Goal: Task Accomplishment & Management: Manage account settings

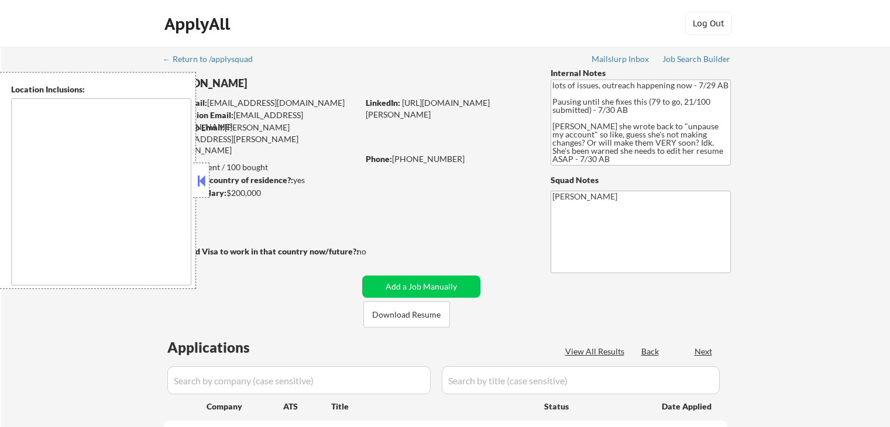
select select ""pending""
type textarea "[GEOGRAPHIC_DATA], [GEOGRAPHIC_DATA] [GEOGRAPHIC_DATA], [GEOGRAPHIC_DATA] [GEOG…"
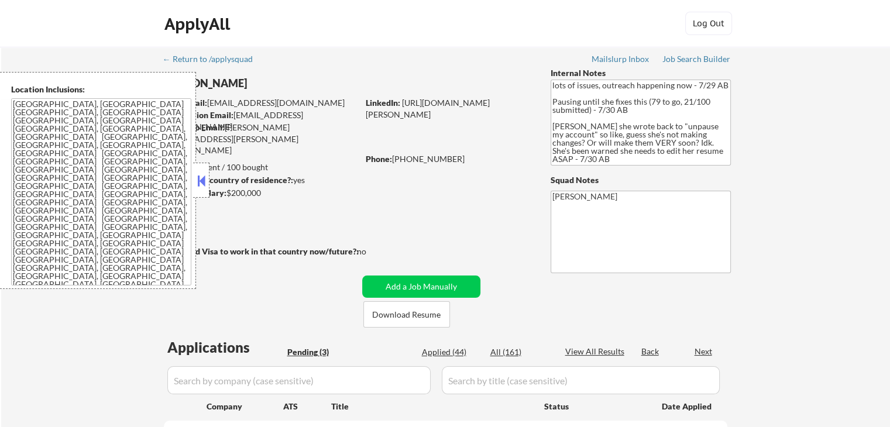
click at [201, 176] on button at bounding box center [201, 181] width 13 height 18
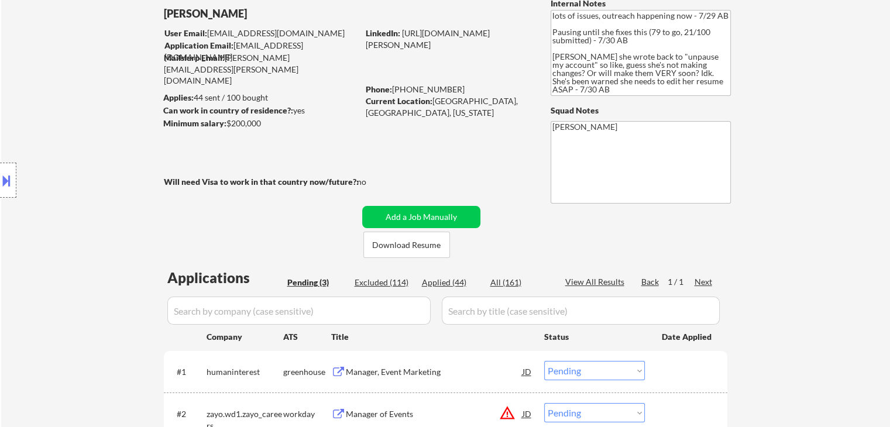
scroll to position [176, 0]
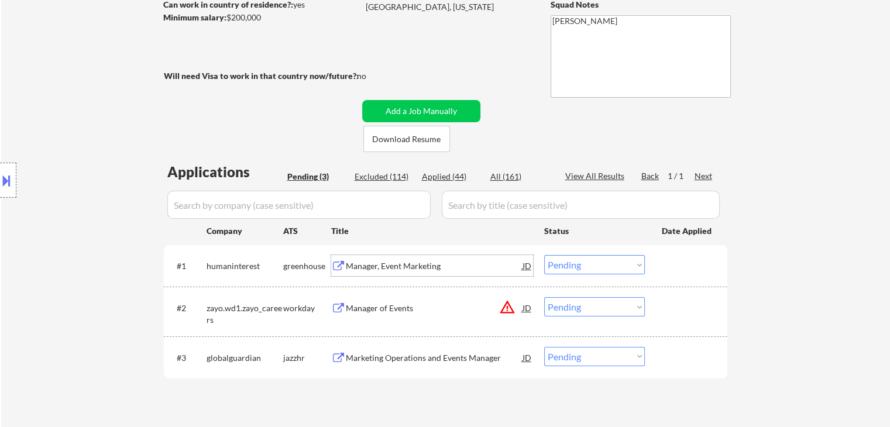
click at [415, 260] on div "Manager, Event Marketing" at bounding box center [434, 266] width 177 height 12
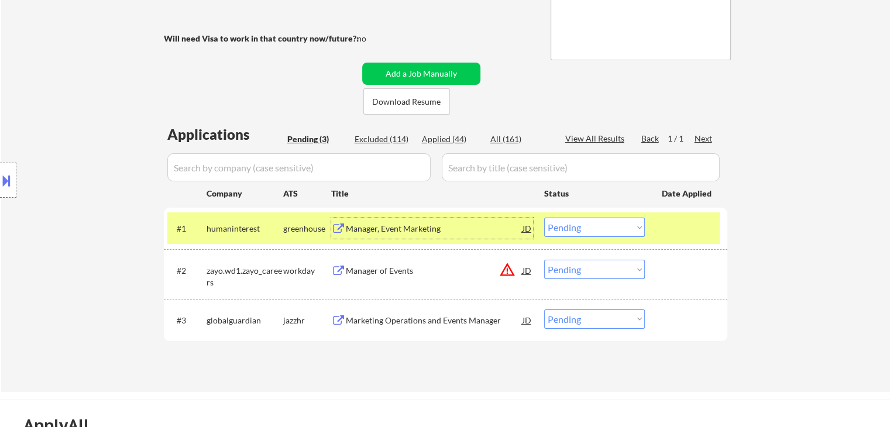
scroll to position [293, 0]
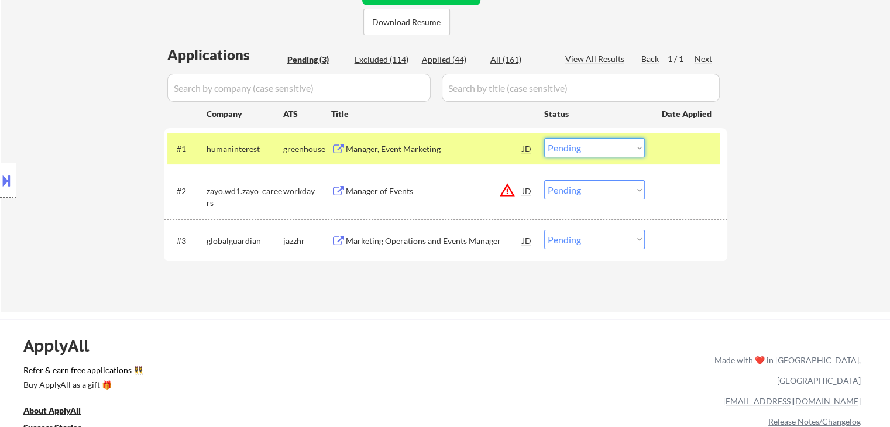
click at [574, 147] on select "Choose an option... Pending Applied Excluded (Questions) Excluded (Expired) Exc…" at bounding box center [594, 147] width 101 height 19
click at [544, 138] on select "Choose an option... Pending Applied Excluded (Questions) Excluded (Expired) Exc…" at bounding box center [594, 147] width 101 height 19
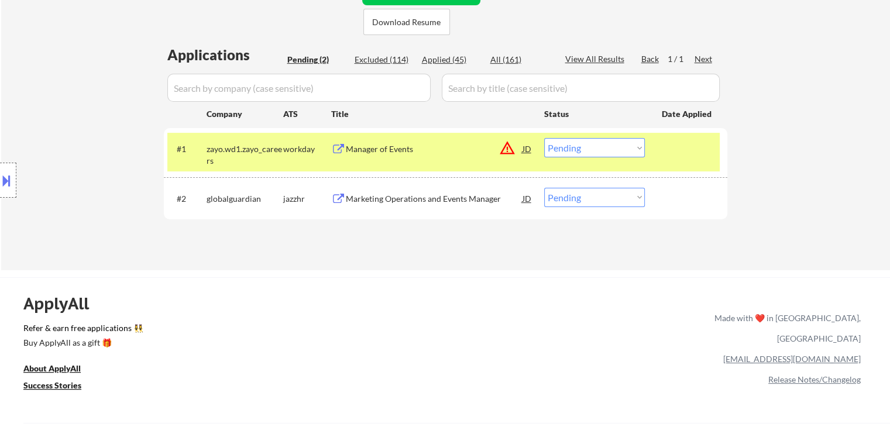
scroll to position [351, 0]
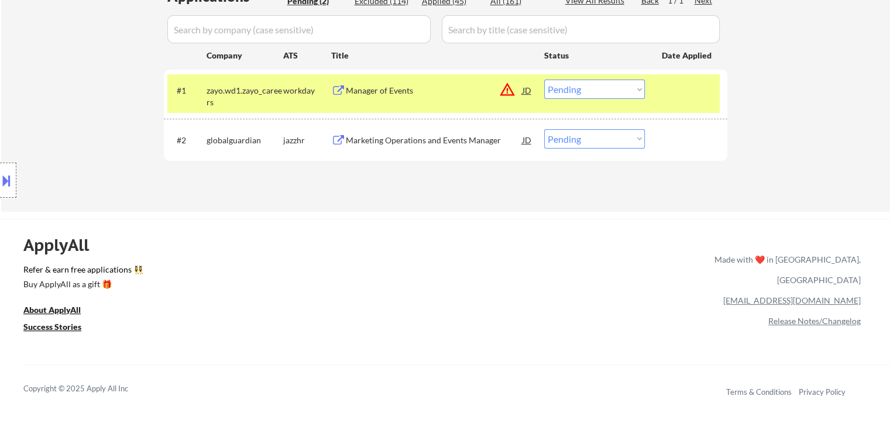
click at [363, 97] on div "Manager of Events" at bounding box center [434, 90] width 177 height 21
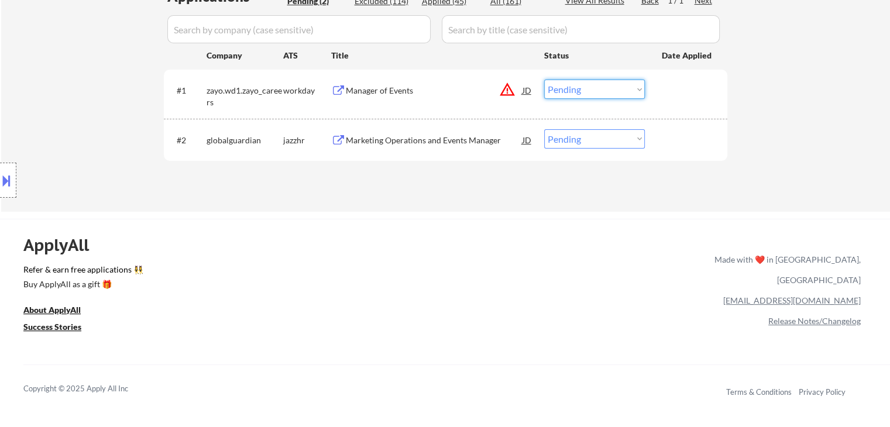
click at [616, 92] on select "Choose an option... Pending Applied Excluded (Questions) Excluded (Expired) Exc…" at bounding box center [594, 89] width 101 height 19
click at [544, 80] on select "Choose an option... Pending Applied Excluded (Questions) Excluded (Expired) Exc…" at bounding box center [594, 89] width 101 height 19
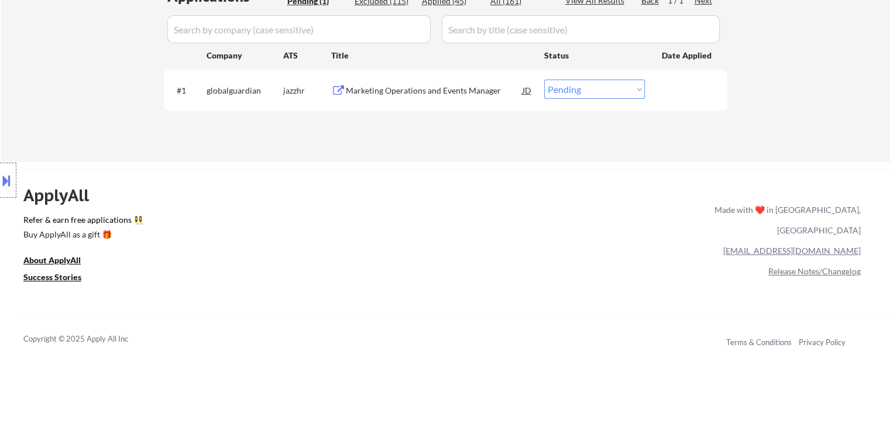
click at [453, 90] on div "Marketing Operations and Events Manager" at bounding box center [434, 91] width 177 height 12
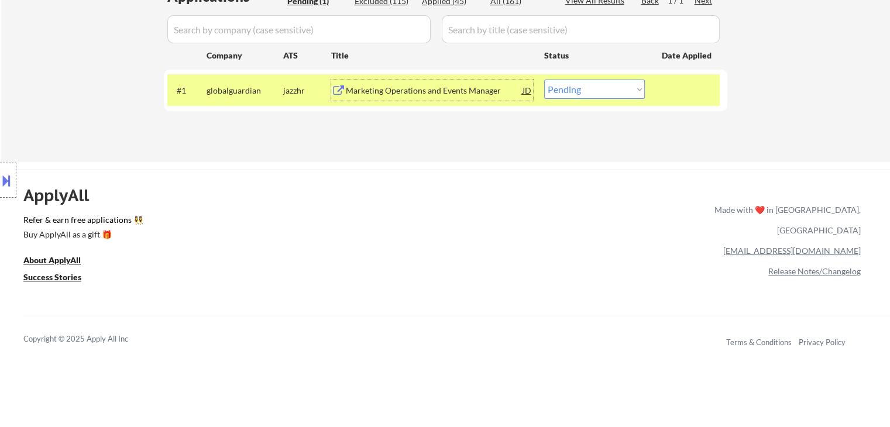
click at [0, 164] on div at bounding box center [8, 180] width 16 height 35
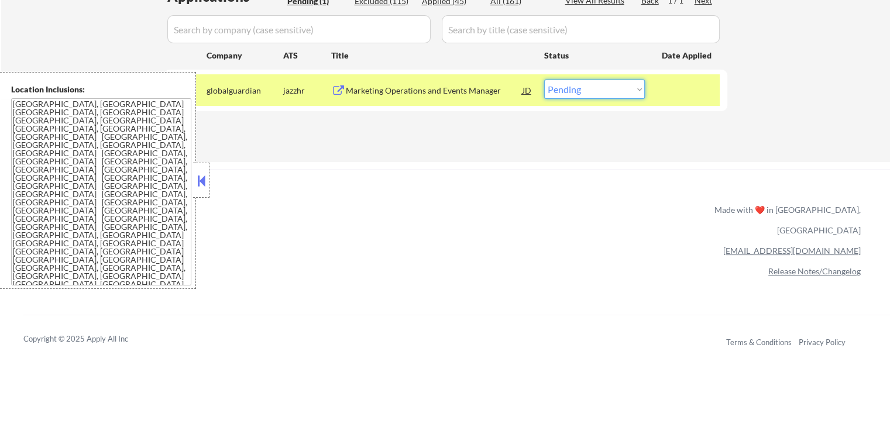
click at [564, 86] on select "Choose an option... Pending Applied Excluded (Questions) Excluded (Expired) Exc…" at bounding box center [594, 89] width 101 height 19
select select ""excluded__salary_""
click at [544, 80] on select "Choose an option... Pending Applied Excluded (Questions) Excluded (Expired) Exc…" at bounding box center [594, 89] width 101 height 19
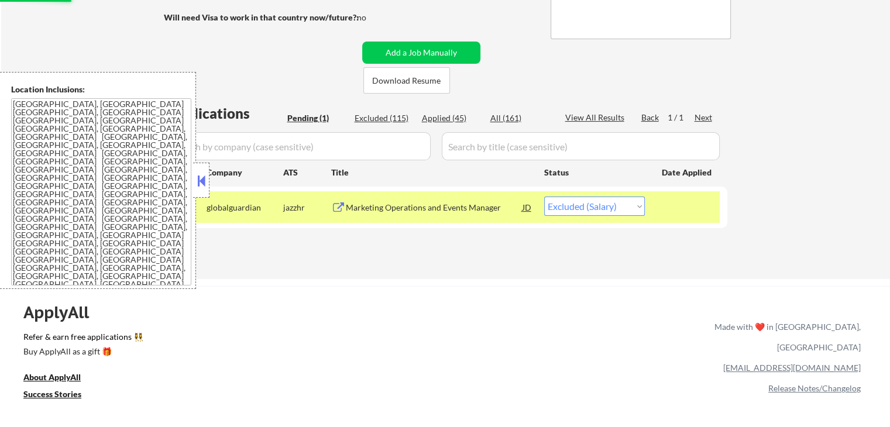
scroll to position [117, 0]
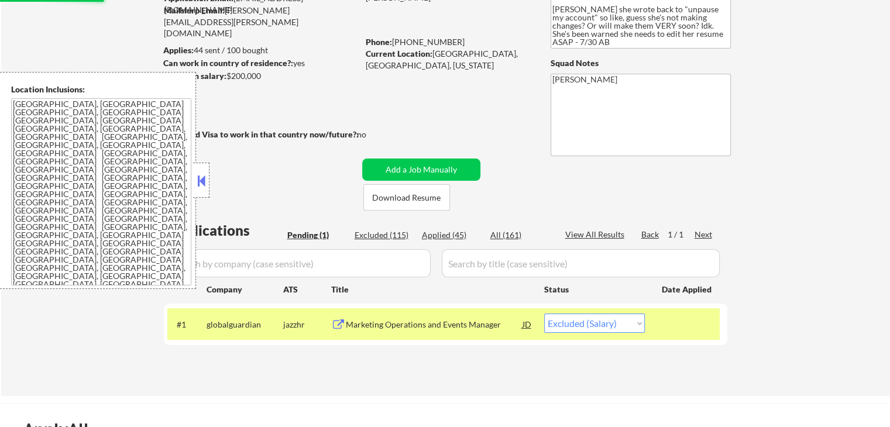
click at [201, 170] on div at bounding box center [201, 180] width 16 height 35
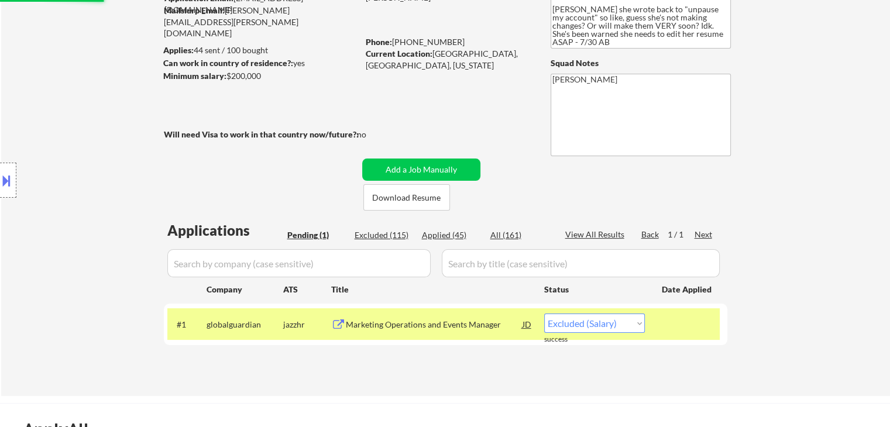
select select ""excluded__salary_""
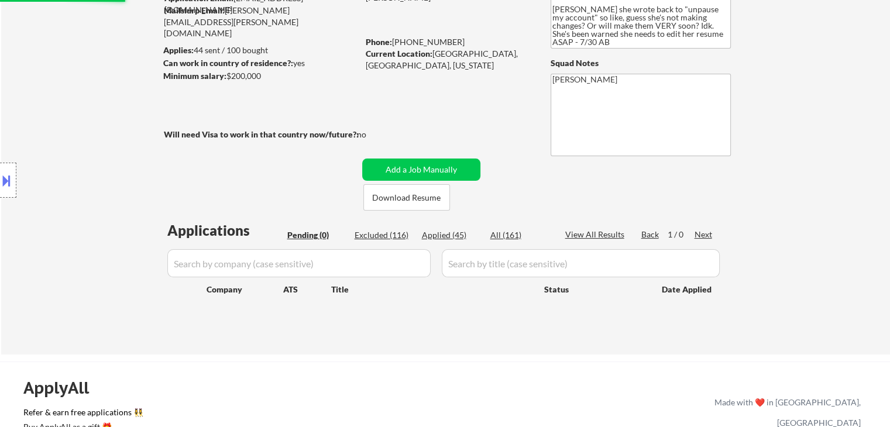
click at [438, 230] on div "Applied (45)" at bounding box center [451, 235] width 59 height 12
select select ""applied""
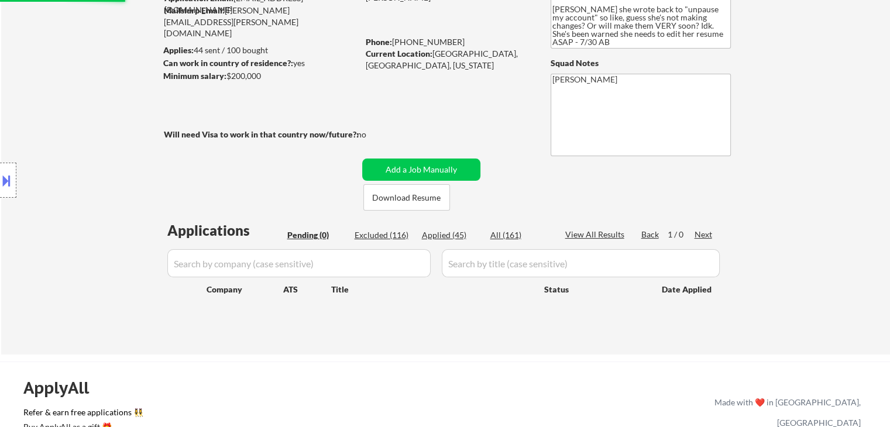
select select ""applied""
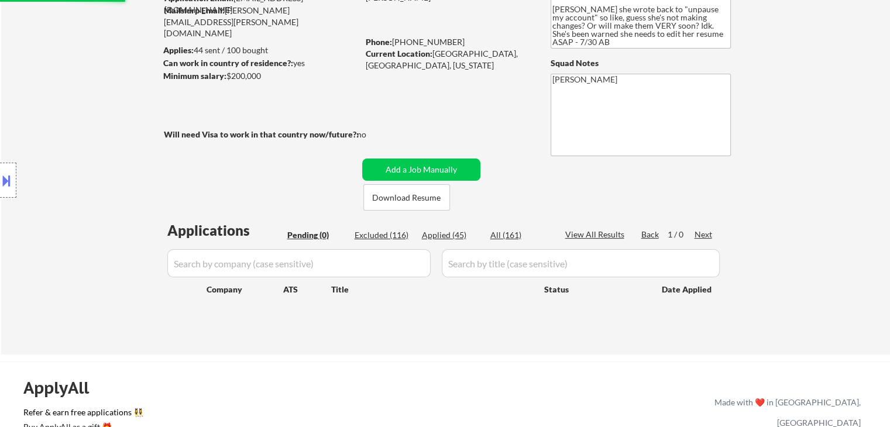
select select ""applied""
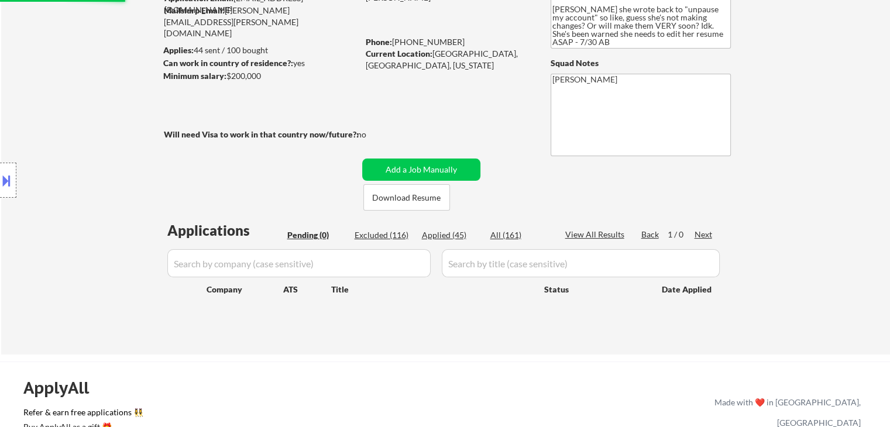
select select ""applied""
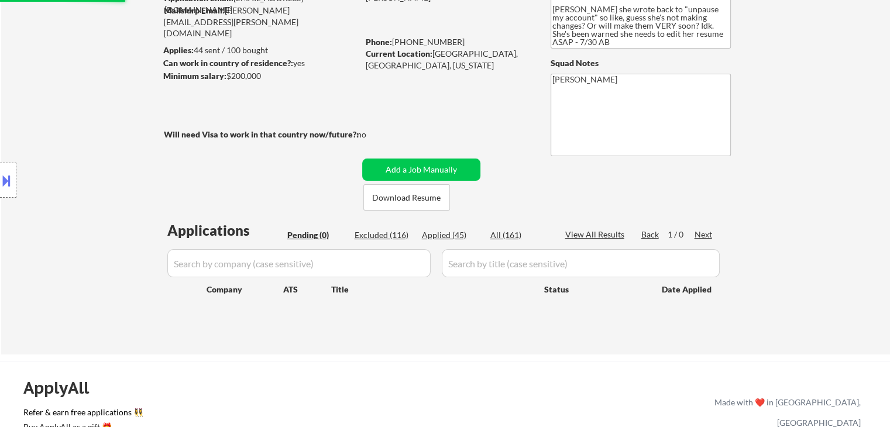
select select ""applied""
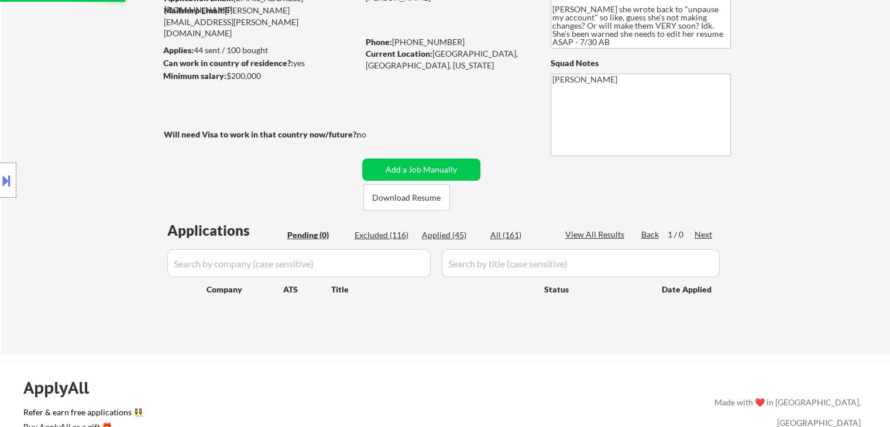
select select ""applied""
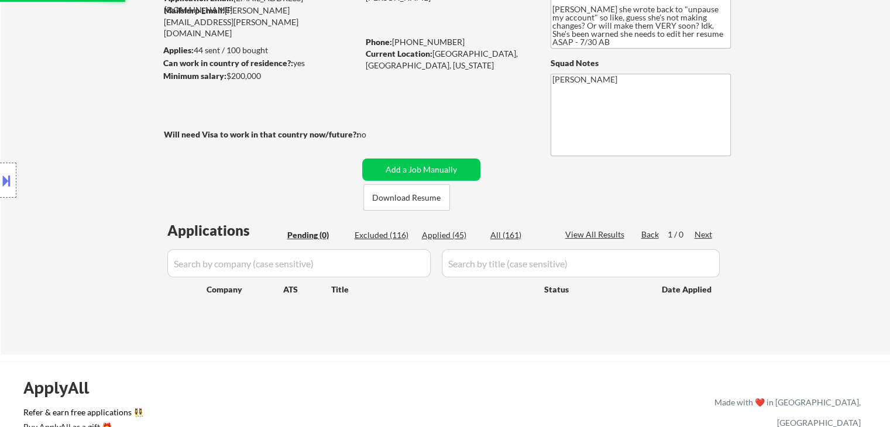
select select ""applied""
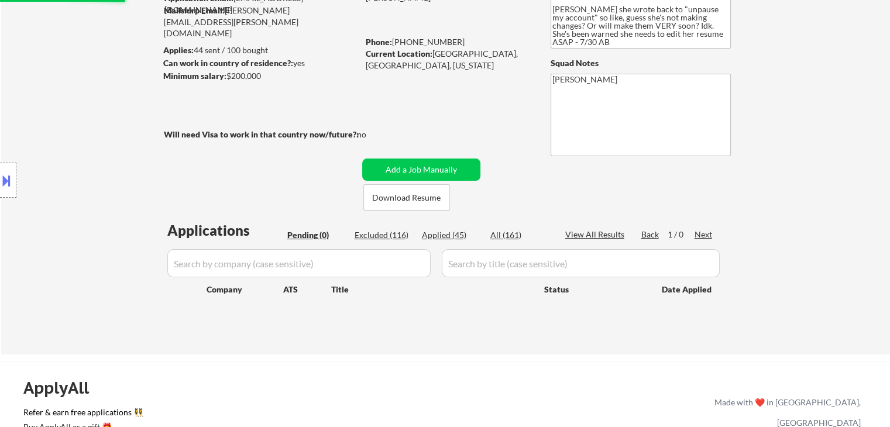
select select ""applied""
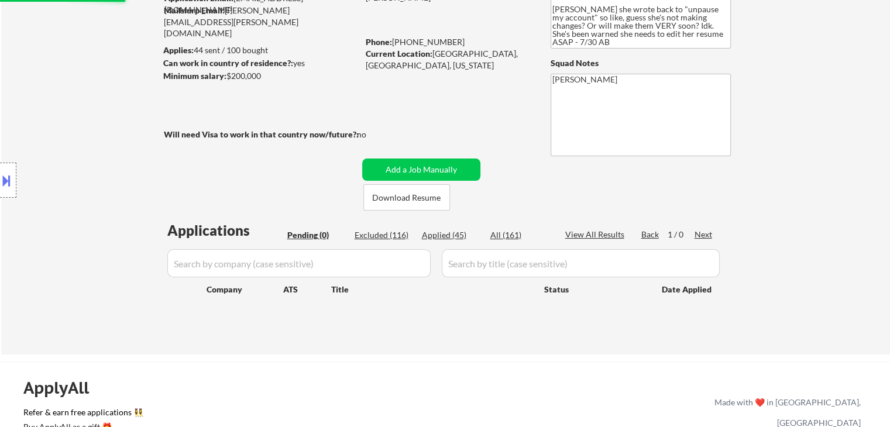
select select ""applied""
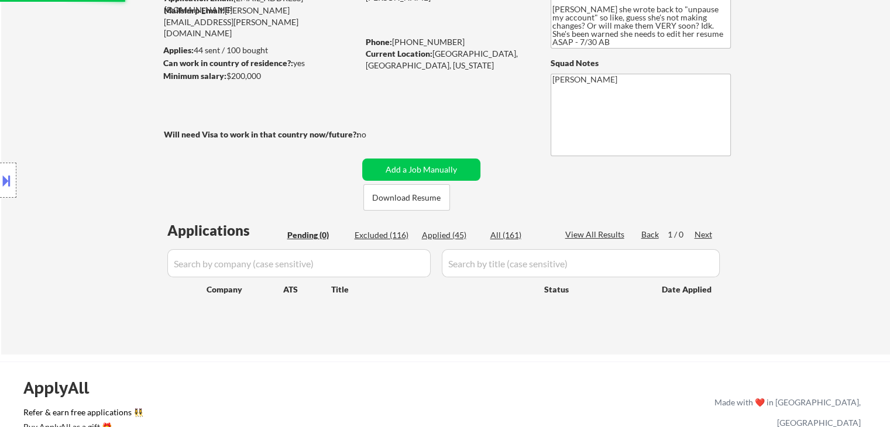
select select ""applied""
